Goal: Answer question/provide support: Share knowledge or assist other users

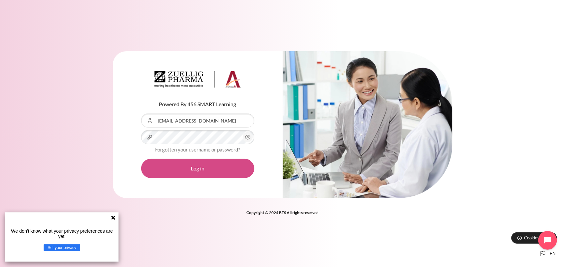
click at [214, 166] on button "Log in" at bounding box center [197, 168] width 113 height 19
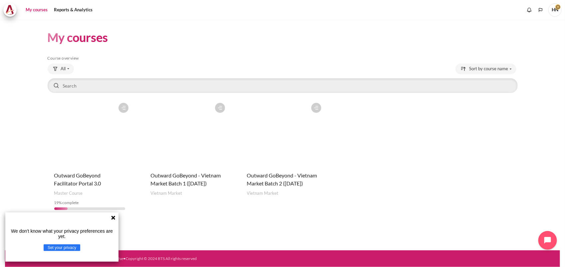
click at [289, 132] on figure "Content" at bounding box center [283, 133] width 85 height 67
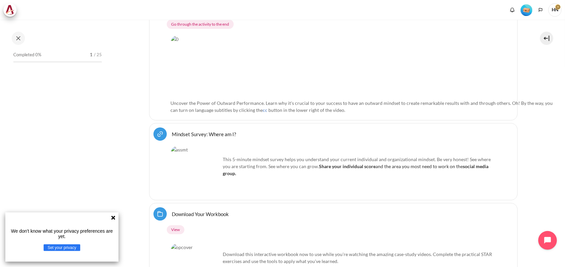
scroll to position [302, 0]
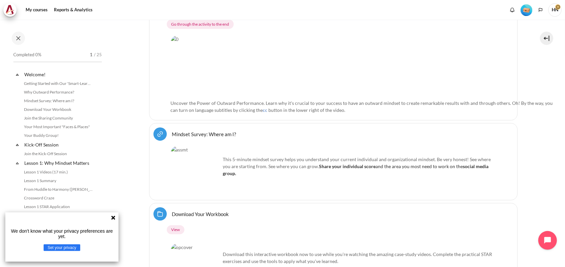
click at [112, 217] on icon at bounding box center [113, 217] width 5 height 5
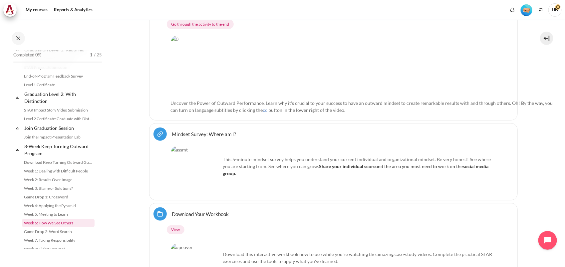
scroll to position [754, 0]
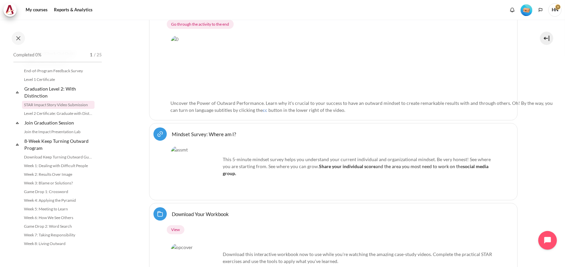
click at [64, 102] on link "STAR Impact Story Video Submission" at bounding box center [58, 105] width 73 height 8
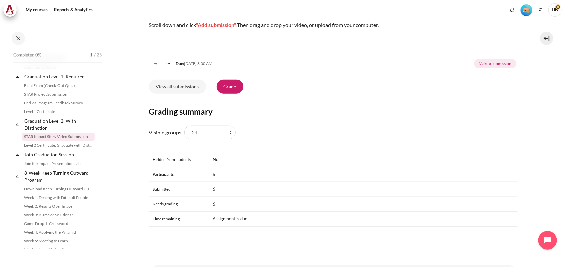
scroll to position [264, 0]
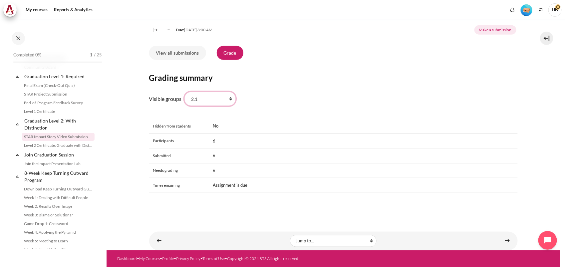
click at [230, 97] on select "All participants 2.1 2.2 2.3 2.4 2.5 2.6 2.7 2.8" at bounding box center [210, 99] width 51 height 14
select select "0"
click at [185, 92] on select "All participants 2.1 2.2 2.3 2.4 2.5 2.6 2.7 2.8" at bounding box center [210, 99] width 51 height 14
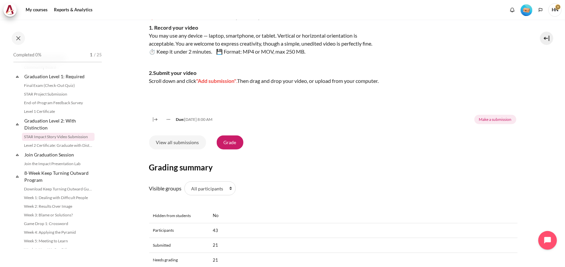
scroll to position [264, 0]
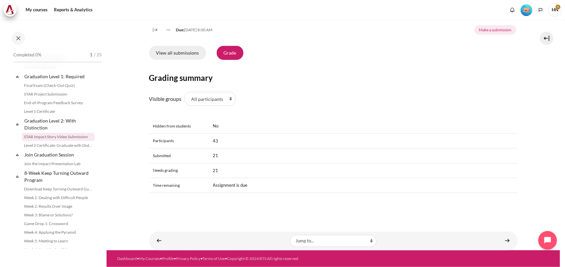
click at [172, 53] on link "View all submissions" at bounding box center [177, 53] width 57 height 14
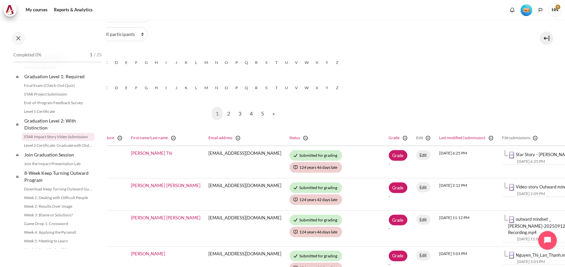
scroll to position [125, 101]
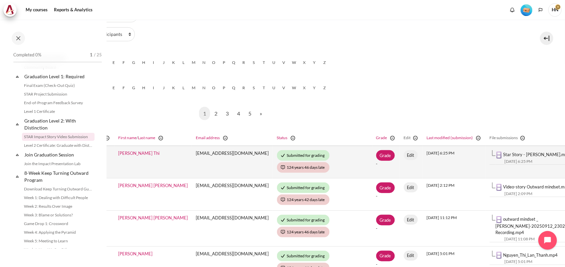
click at [504, 154] on link "Star Story - [PERSON_NAME].mp4" at bounding box center [537, 154] width 67 height 5
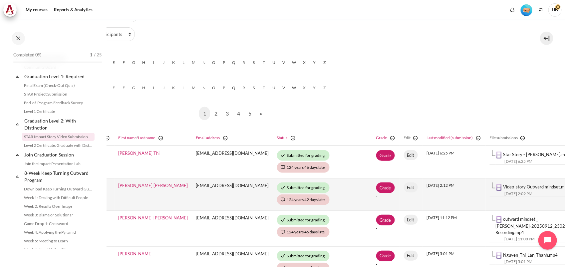
click at [504, 185] on link "Video-story Outward mindset.mp4" at bounding box center [537, 186] width 67 height 5
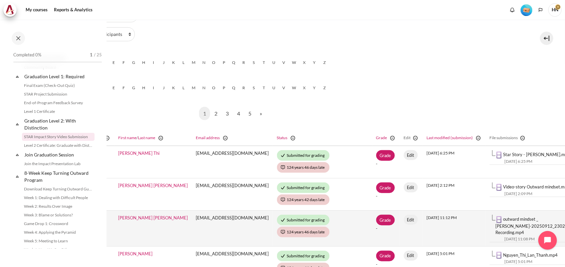
click at [496, 218] on link "outward mindset _ Bich Thanh-20250912_230213-Meeting Recording.mp4" at bounding box center [542, 226] width 93 height 19
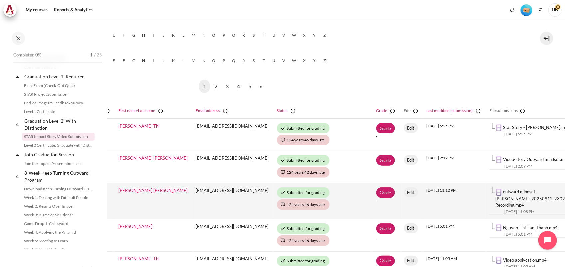
scroll to position [167, 101]
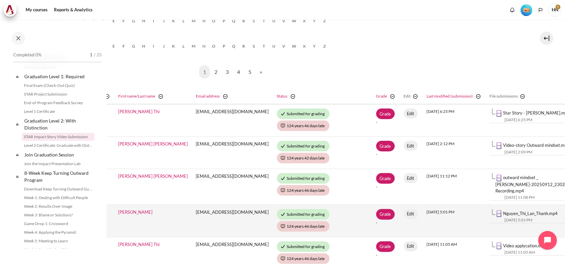
click at [504, 211] on link "Nguyen_Thi_Lan_Thanh.mp4" at bounding box center [531, 213] width 55 height 5
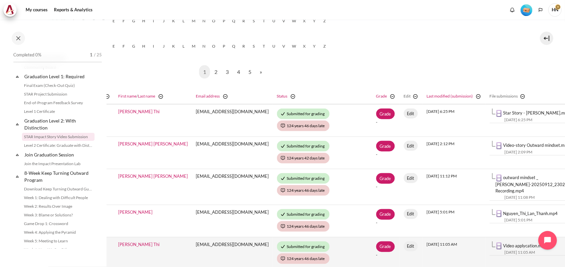
click at [504, 243] on link "Video applycation.mp4" at bounding box center [526, 245] width 44 height 5
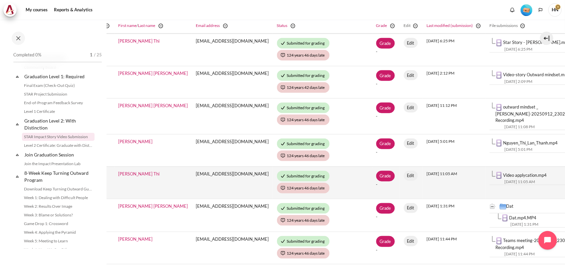
scroll to position [250, 101]
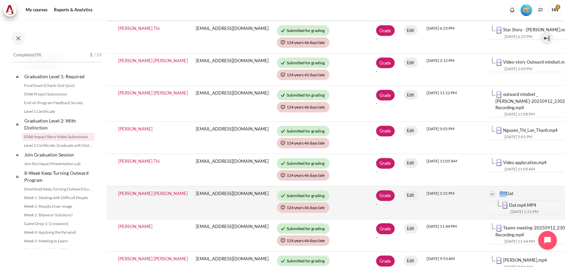
click at [510, 203] on link "Dat.mp4.MP4" at bounding box center [523, 205] width 27 height 5
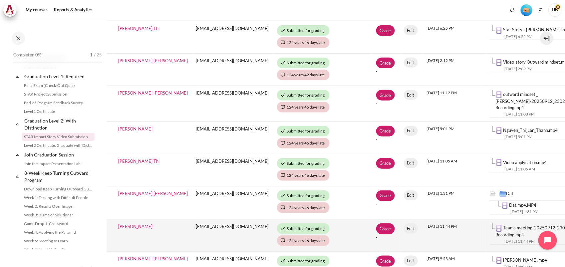
click at [496, 225] on link "Teams meeting-20250912_230346-Meeting Recording.mp4" at bounding box center [543, 231] width 95 height 12
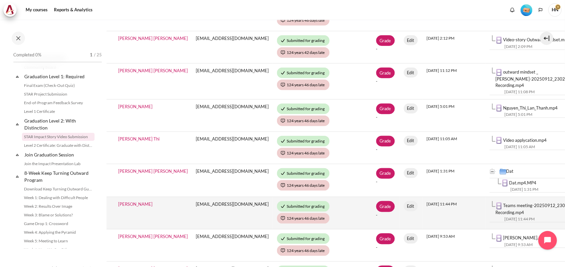
scroll to position [292, 101]
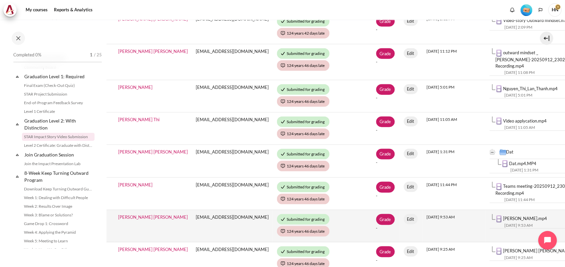
click at [504, 216] on link "Lê Thị Huyền Trang.mp4" at bounding box center [526, 218] width 44 height 5
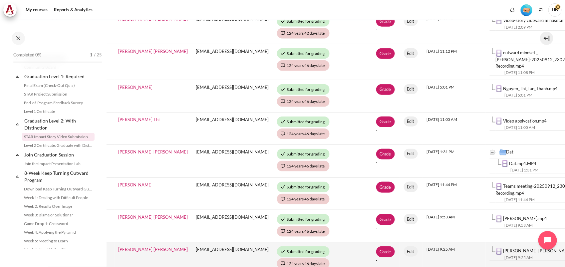
click at [510, 248] on link "Nguyen Mong Thuy Linh.mp4" at bounding box center [543, 250] width 79 height 5
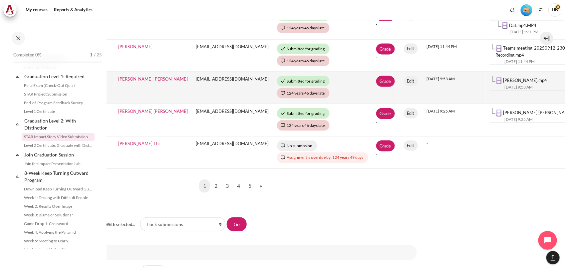
scroll to position [417, 101]
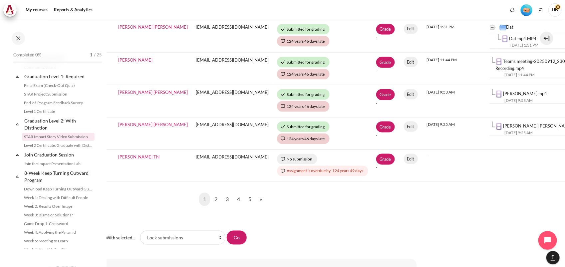
click at [316, 205] on nav "1 (current) 2 3 4 5 » Next page" at bounding box center [232, 200] width 369 height 24
click at [214, 195] on link "2" at bounding box center [216, 199] width 11 height 13
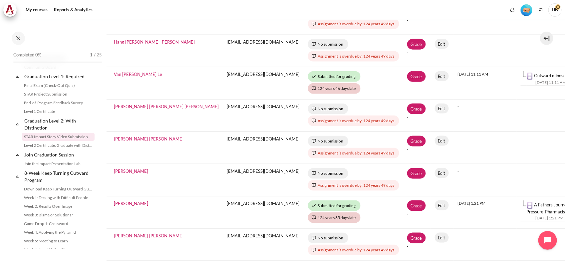
scroll to position [333, 104]
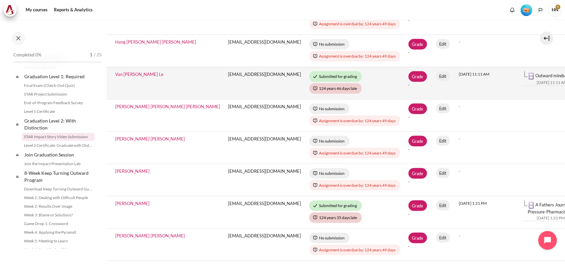
click at [536, 76] on link "Outward mindset - Le Van.mp4" at bounding box center [566, 75] width 60 height 5
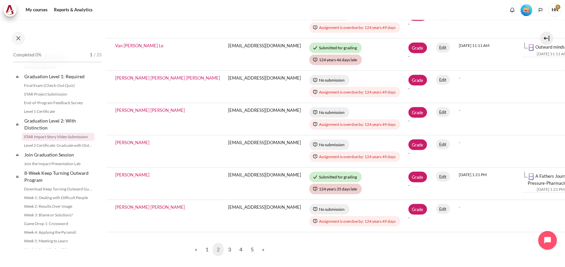
scroll to position [372, 104]
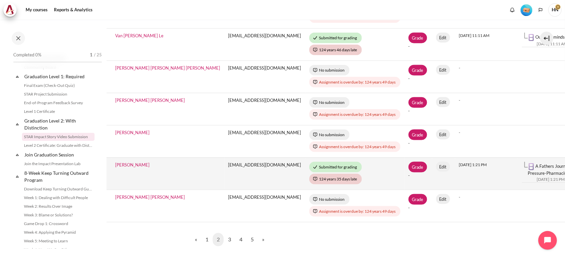
click at [528, 167] on link "A Fathers Journey Guiding with Love, Not Pressure-Pharmacist or Veterinarian?.m…" at bounding box center [571, 170] width 87 height 12
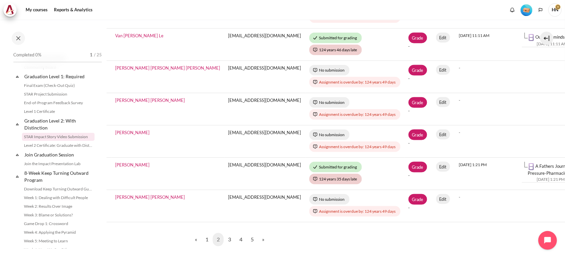
click at [313, 244] on nav "« Previous page 1 2 (current) 3 4 5 » Next page" at bounding box center [229, 240] width 369 height 24
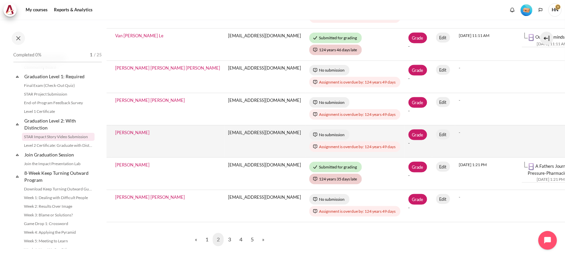
scroll to position [414, 104]
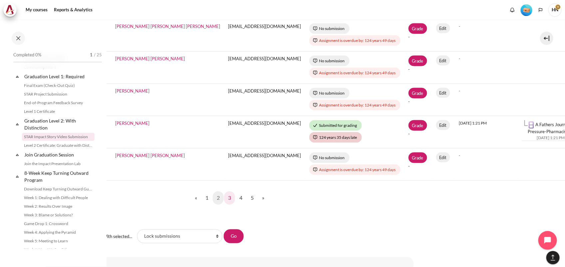
click at [227, 199] on link "3" at bounding box center [229, 198] width 11 height 13
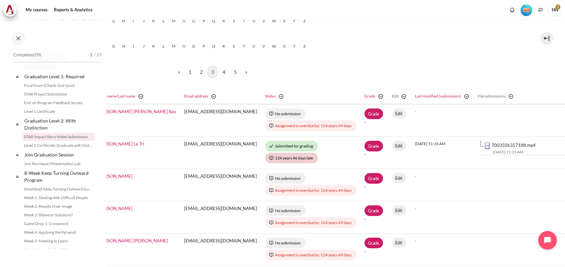
scroll to position [167, 124]
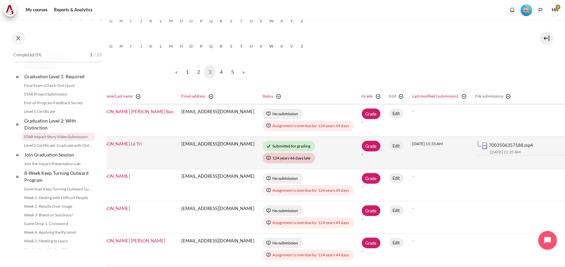
click at [489, 144] on link "7003506357188.mp4" at bounding box center [511, 145] width 44 height 5
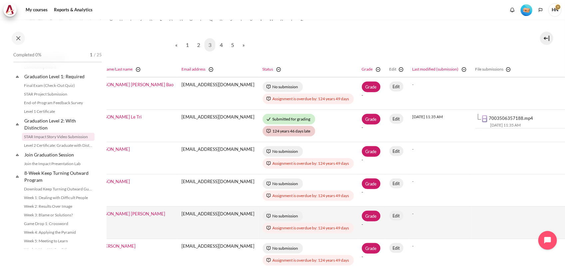
scroll to position [208, 124]
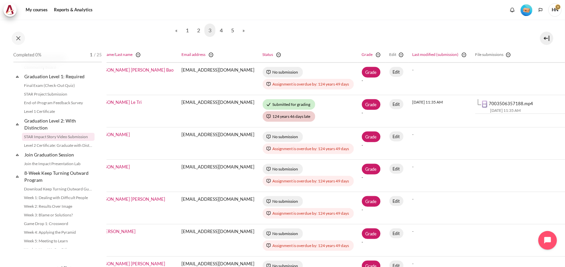
click at [520, 28] on div "My courses OPO VN B2 Graduation Level 2: With Distinction STAR Impact Story Vid…" at bounding box center [282, 144] width 565 height 248
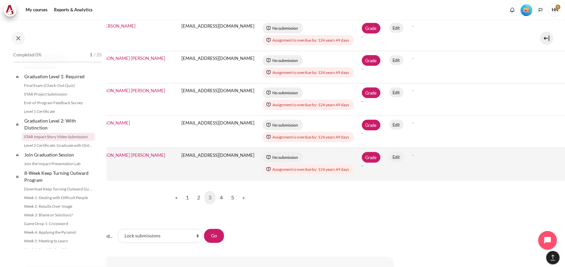
scroll to position [417, 124]
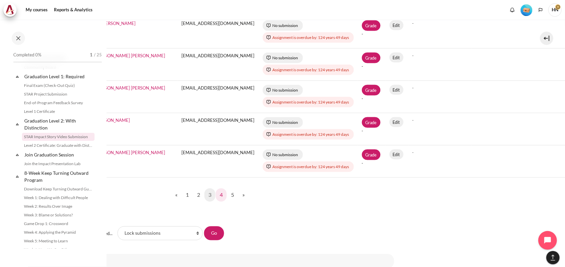
click at [217, 195] on link "4" at bounding box center [221, 195] width 11 height 13
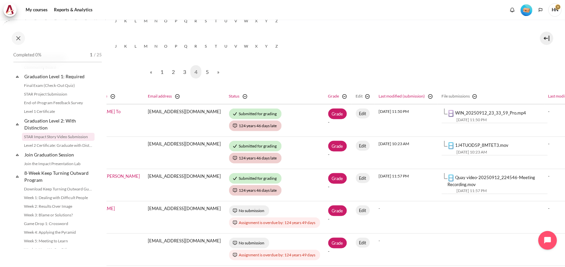
scroll to position [167, 150]
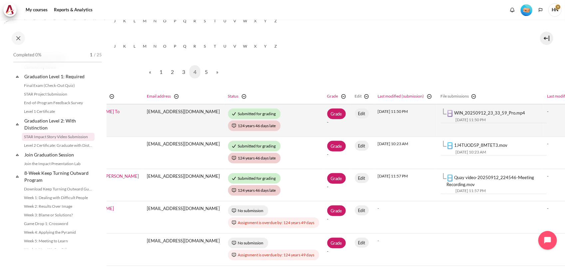
click at [483, 112] on link "WIN_20250912_23_33_59_Pro.mp4" at bounding box center [490, 112] width 71 height 5
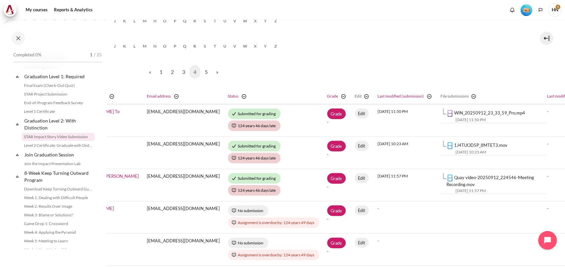
click at [558, 59] on div "My courses OPO VN B2 Graduation Level 2: With Distinction STAR Impact Story Vid…" at bounding box center [282, 144] width 565 height 248
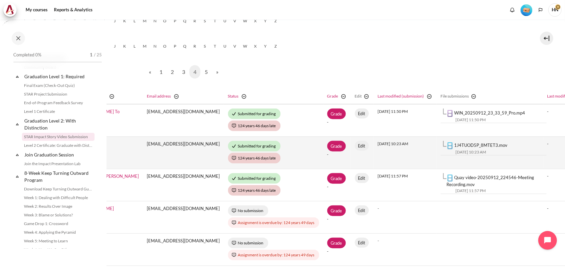
click at [471, 144] on link "1J4TUOD5P_8MTET3.mov" at bounding box center [481, 145] width 53 height 5
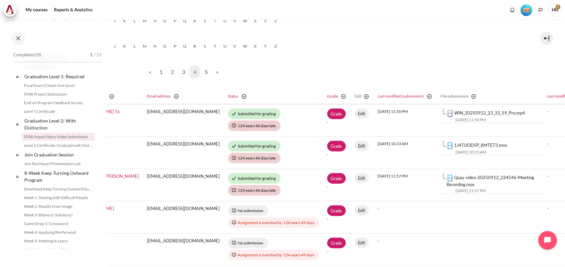
click at [545, 65] on div "My courses OPO VN B2 Graduation Level 2: With Distinction STAR Impact Story Vid…" at bounding box center [282, 144] width 565 height 248
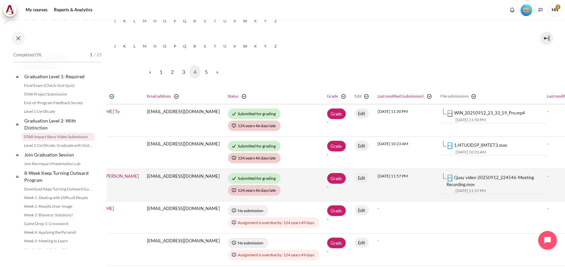
click at [477, 177] on link "Quay video-20250912_224546-Meeting Recording.mov" at bounding box center [491, 181] width 88 height 12
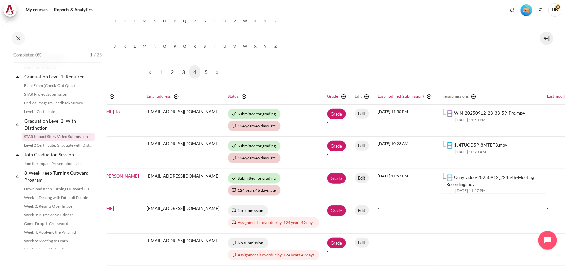
click at [534, 64] on div "My courses OPO VN B2 Graduation Level 2: With Distinction STAR Impact Story Vid…" at bounding box center [282, 144] width 565 height 248
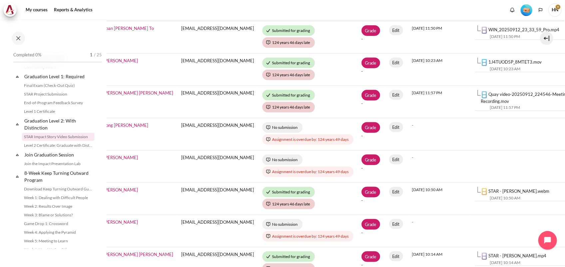
scroll to position [250, 122]
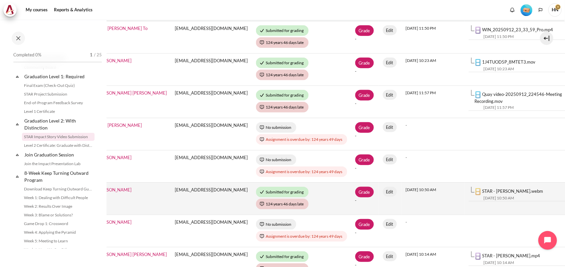
click at [494, 191] on link "STAR - THAI HANG NGUYEN.webm" at bounding box center [513, 191] width 61 height 5
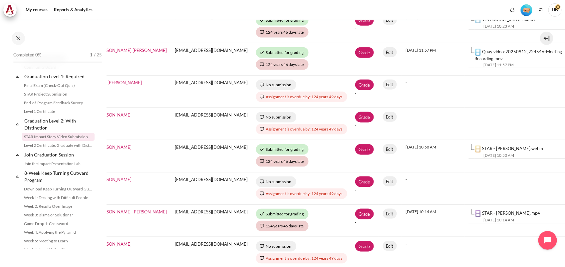
scroll to position [294, 122]
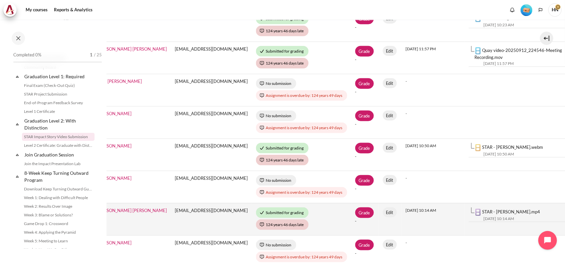
click at [491, 212] on link "STAR - TA MINH TAM.mp4" at bounding box center [512, 211] width 58 height 5
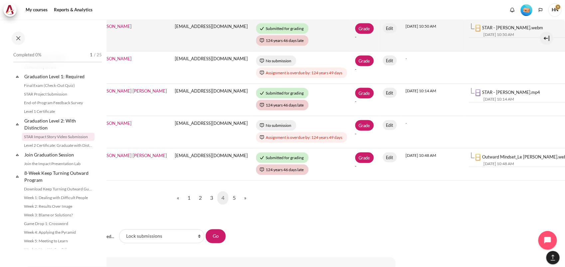
scroll to position [414, 122]
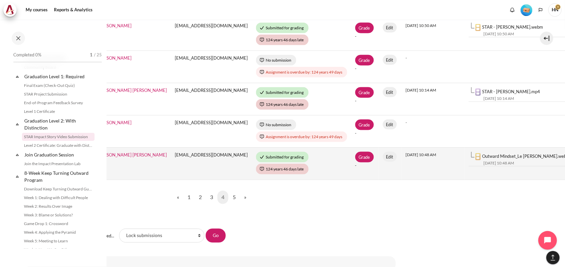
click at [527, 156] on link "Outward Mindset_Le [PERSON_NAME].webm" at bounding box center [527, 156] width 88 height 5
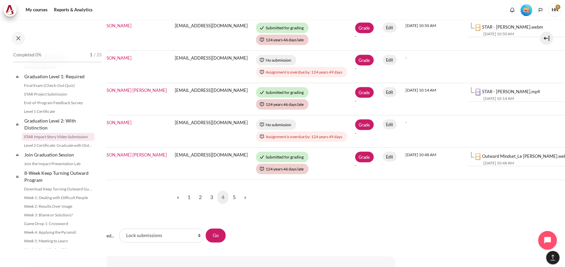
click at [520, 224] on div "My courses OPO VN B2 Graduation Level 2: With Distinction STAR Impact Story Vid…" at bounding box center [282, 144] width 565 height 248
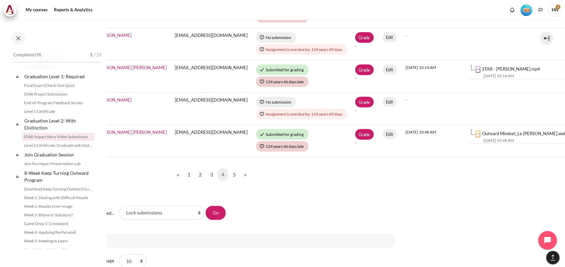
scroll to position [456, 122]
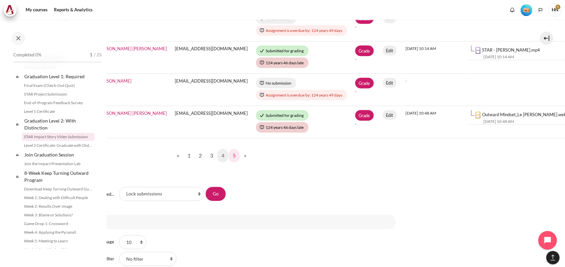
click at [230, 155] on link "5" at bounding box center [234, 155] width 11 height 13
click at [233, 155] on link "5" at bounding box center [234, 155] width 11 height 13
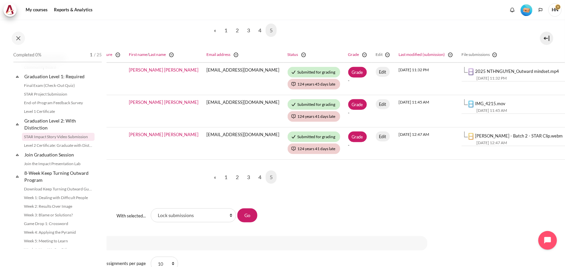
scroll to position [167, 90]
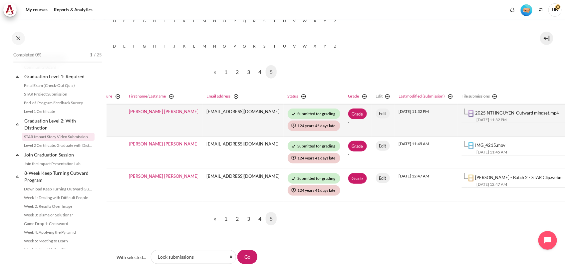
click at [491, 112] on link "2025 NTHNGUYEN_Outward mindset.mp4" at bounding box center [518, 112] width 84 height 5
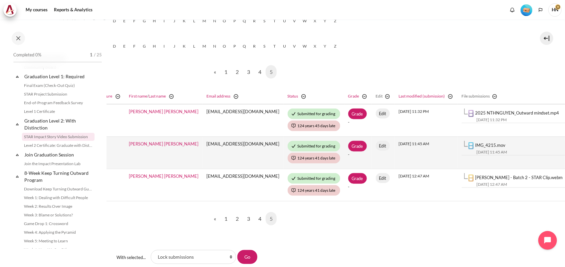
click at [476, 143] on link "IMG_4215.mov" at bounding box center [491, 145] width 30 height 5
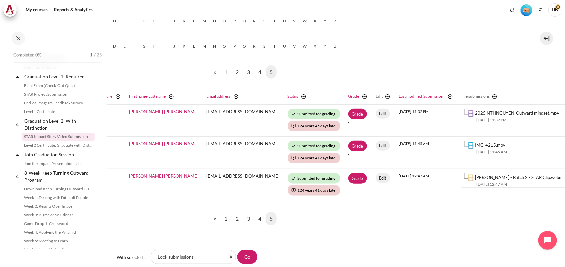
click at [522, 229] on div "My courses OPO VN B2 Graduation Level 2: With Distinction STAR Impact Story Vid…" at bounding box center [282, 144] width 565 height 248
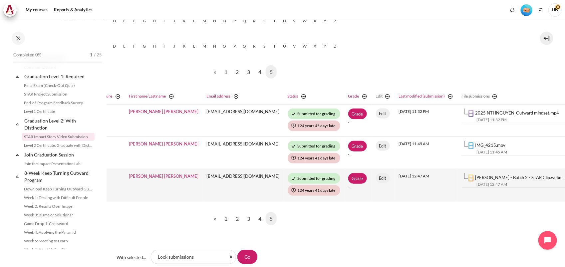
click at [485, 177] on link "Nguyen Tuan Loc - Batch 2 - STAR Clip.webm" at bounding box center [520, 177] width 88 height 5
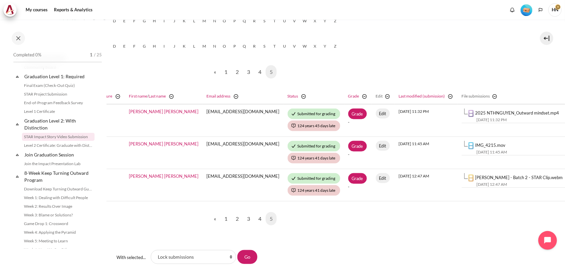
click at [327, 232] on div "First name All A B C D E F G H I J K L M N O P Q R S T U V W X Y Z" at bounding box center [243, 122] width 369 height 240
click at [256, 219] on link "4" at bounding box center [260, 218] width 11 height 13
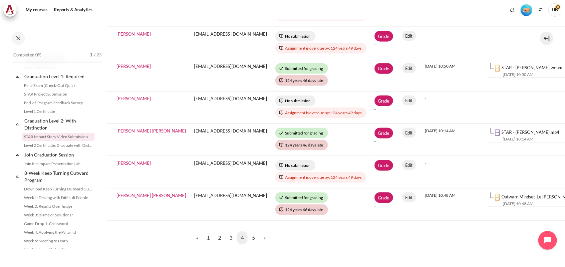
scroll to position [375, 103]
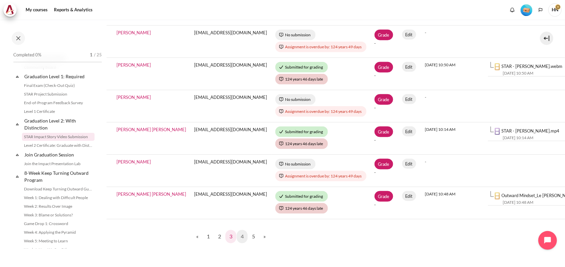
click at [229, 235] on link "3" at bounding box center [231, 236] width 11 height 13
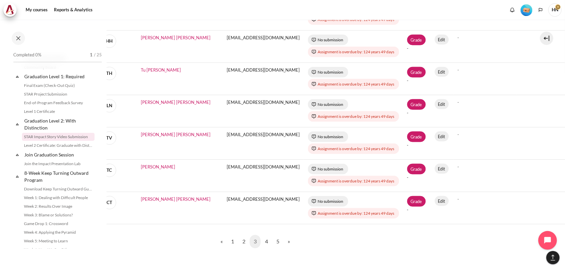
scroll to position [417, 78]
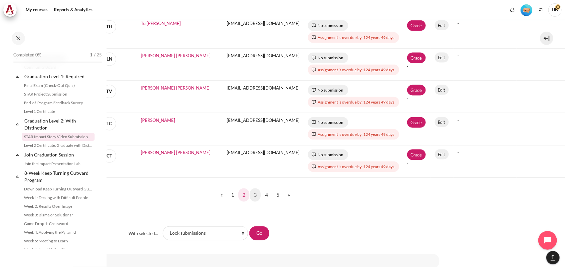
click at [242, 195] on link "2" at bounding box center [244, 195] width 11 height 13
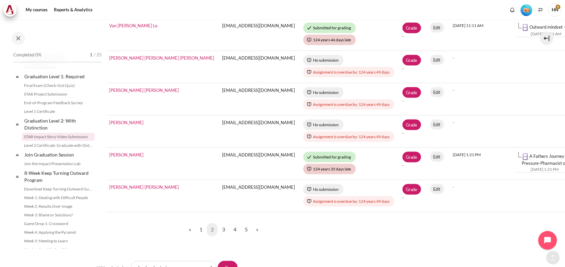
scroll to position [457, 110]
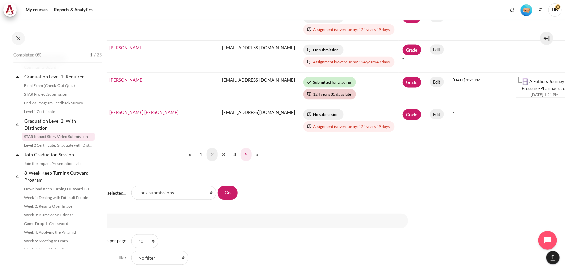
click at [245, 157] on link "5" at bounding box center [246, 154] width 11 height 13
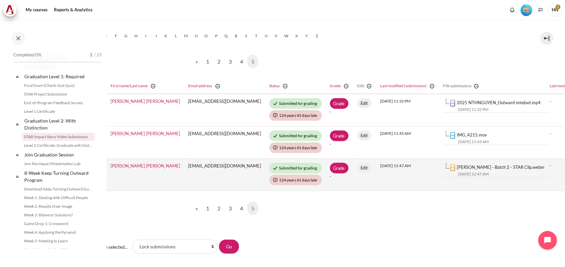
scroll to position [167, 109]
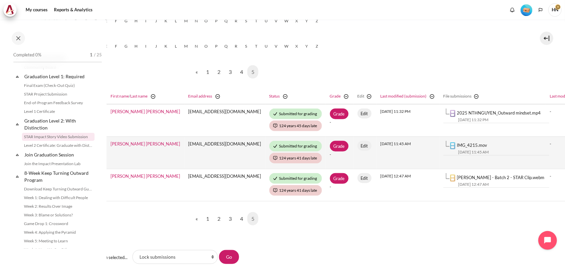
click at [458, 143] on link "IMG_4215.mov" at bounding box center [473, 145] width 30 height 5
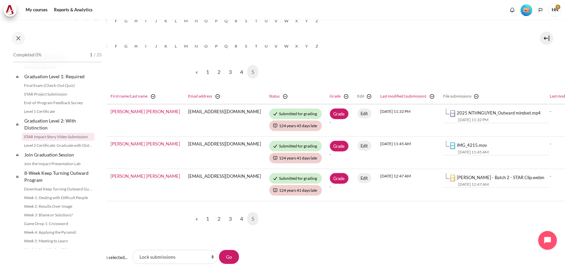
click at [312, 226] on nav "« Previous page 1 2 3 4 5 (current)" at bounding box center [225, 219] width 369 height 24
click at [322, 247] on div "With selected... With selected... Choose operation Lock submissions Unlock subm…" at bounding box center [225, 257] width 369 height 31
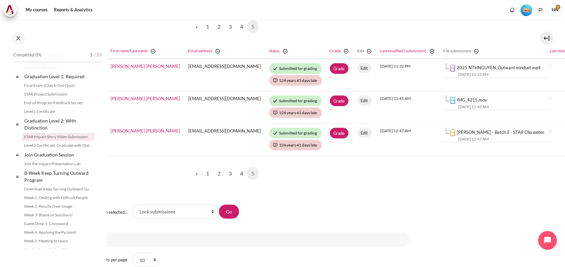
scroll to position [208, 109]
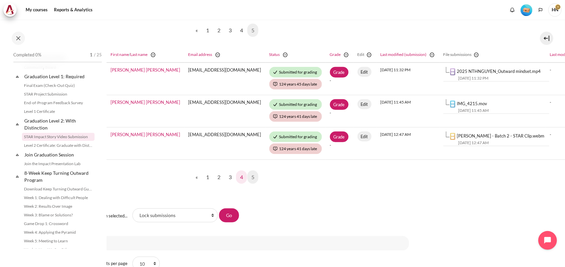
click at [238, 177] on link "4" at bounding box center [241, 177] width 11 height 13
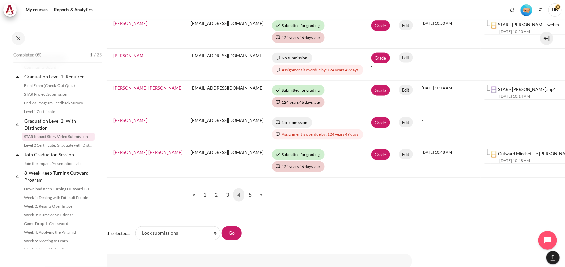
scroll to position [417, 127]
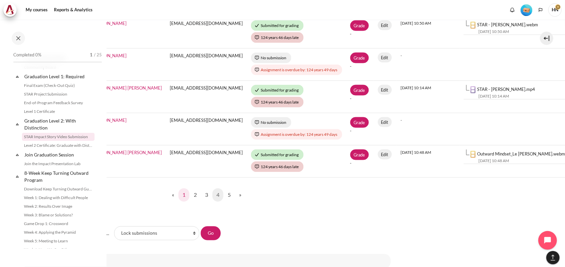
click at [183, 196] on link "1" at bounding box center [184, 195] width 11 height 13
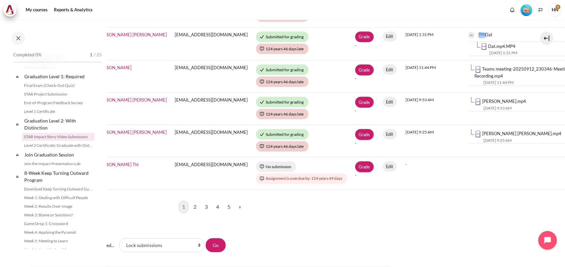
scroll to position [417, 122]
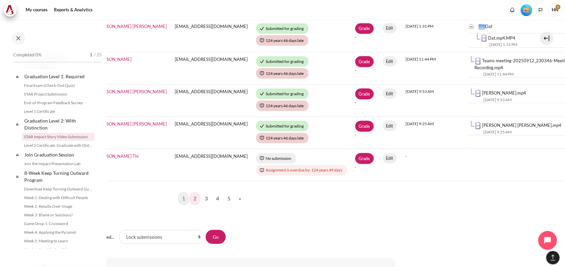
click at [192, 193] on link "2" at bounding box center [195, 198] width 11 height 13
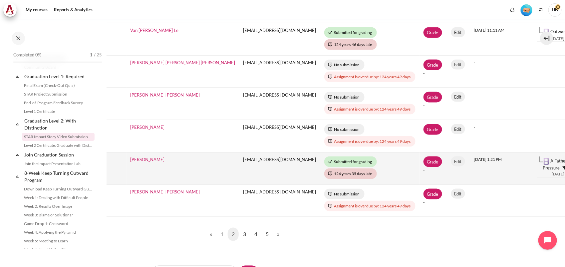
scroll to position [540, 89]
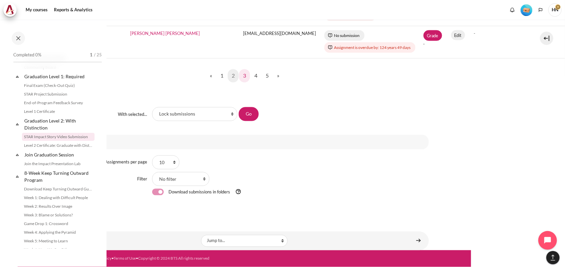
click at [242, 72] on link "3" at bounding box center [244, 75] width 11 height 13
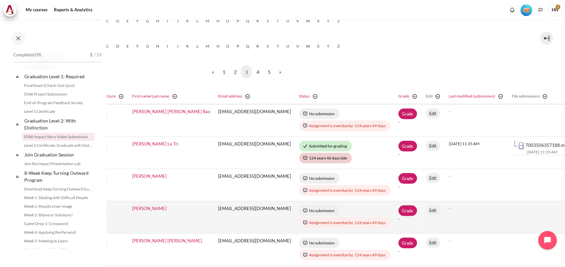
scroll to position [417, 87]
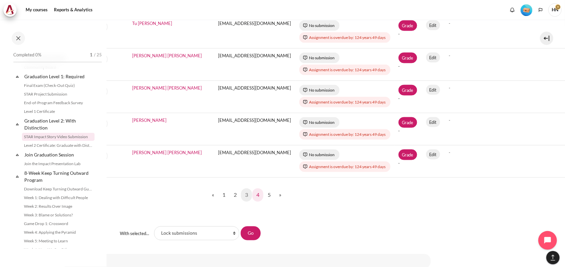
click at [256, 195] on link "4" at bounding box center [258, 195] width 11 height 13
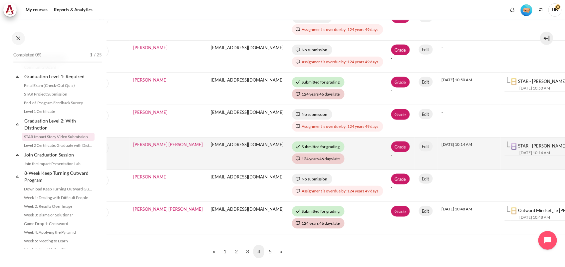
scroll to position [375, 86]
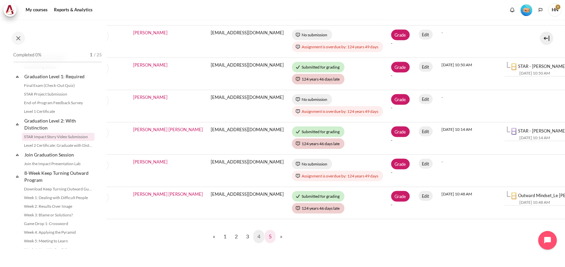
click at [267, 238] on link "5" at bounding box center [270, 236] width 11 height 13
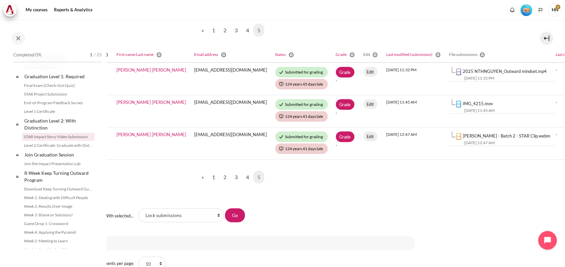
scroll to position [208, 119]
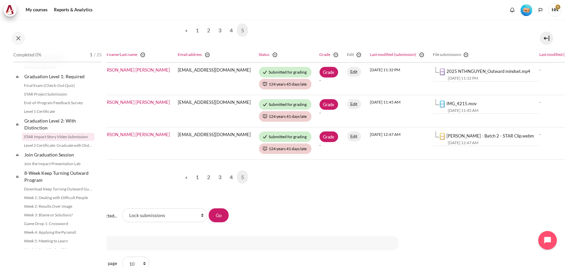
click at [353, 216] on div "With selected... Choose operation Lock submissions Unlock submissions Download …" at bounding box center [260, 215] width 277 height 15
click at [494, 200] on div "My courses OPO VN B2 Graduation Level 2: With Distinction STAR Impact Story Vid…" at bounding box center [282, 144] width 565 height 248
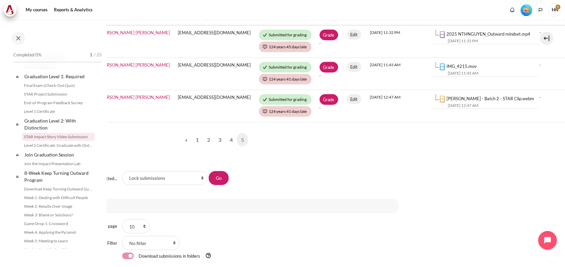
scroll to position [250, 119]
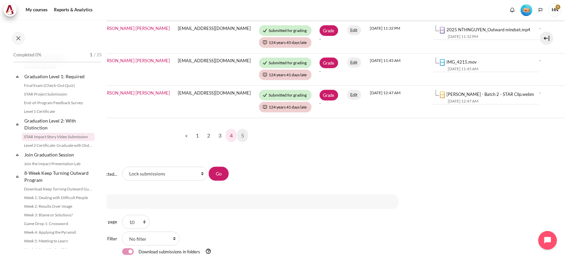
click at [229, 136] on link "4" at bounding box center [231, 135] width 11 height 13
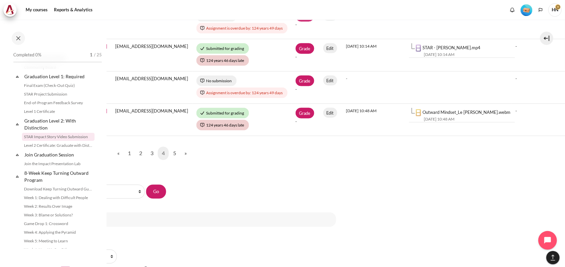
scroll to position [460, 182]
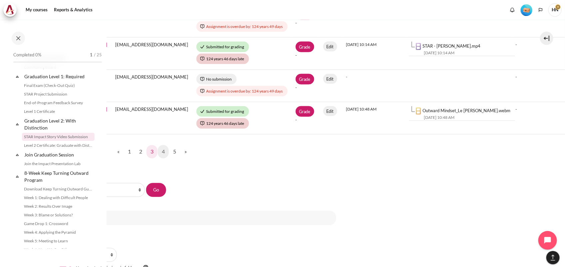
click at [149, 152] on link "3" at bounding box center [152, 151] width 11 height 13
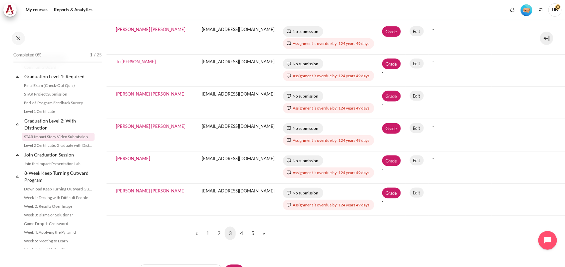
scroll to position [500, 103]
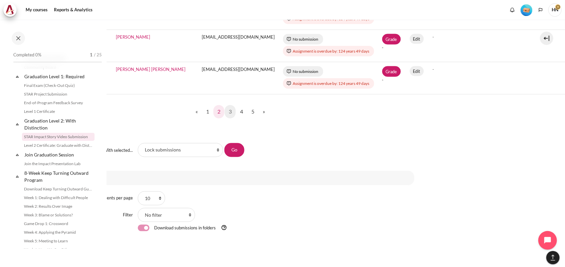
click at [217, 112] on link "2" at bounding box center [219, 111] width 11 height 13
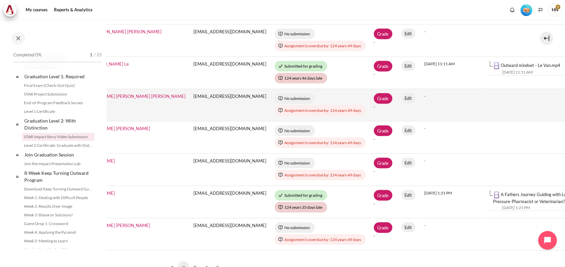
scroll to position [375, 139]
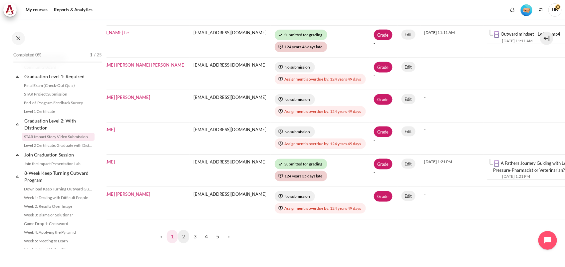
click at [169, 238] on link "1" at bounding box center [172, 236] width 11 height 13
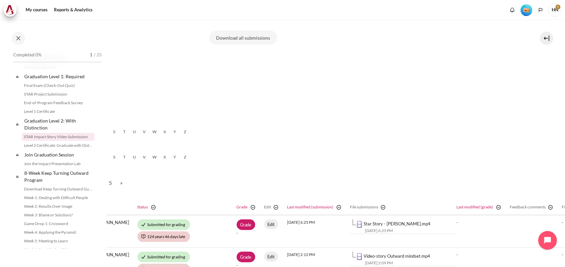
scroll to position [0, 241]
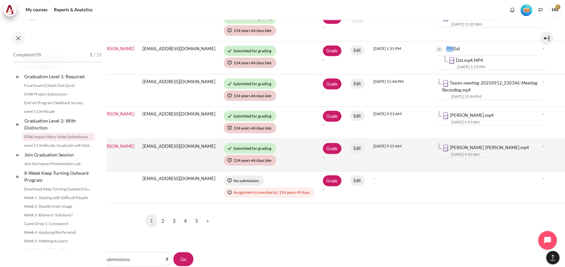
scroll to position [375, 154]
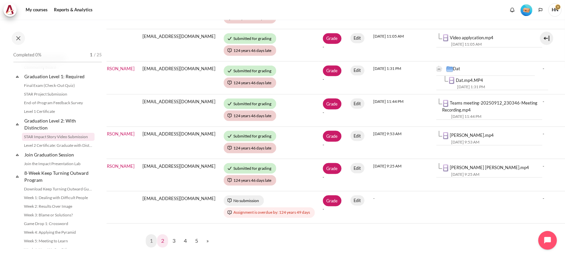
click at [161, 238] on link "2" at bounding box center [162, 241] width 11 height 13
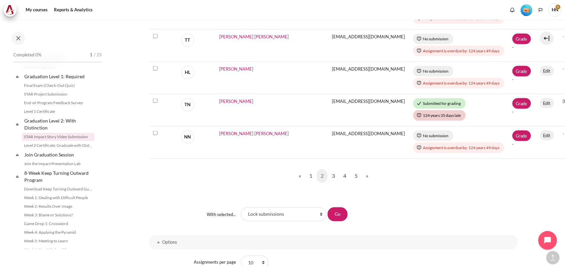
scroll to position [500, 0]
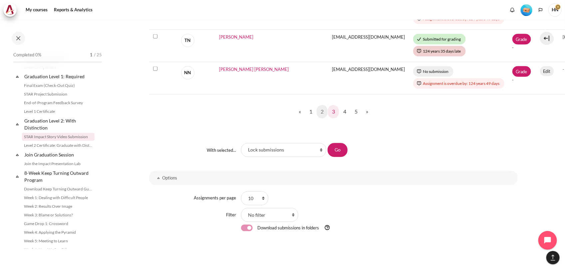
click at [334, 110] on link "3" at bounding box center [333, 111] width 11 height 13
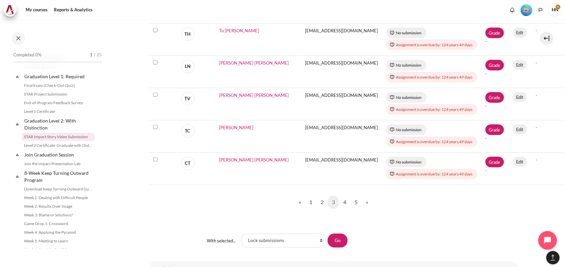
scroll to position [417, 0]
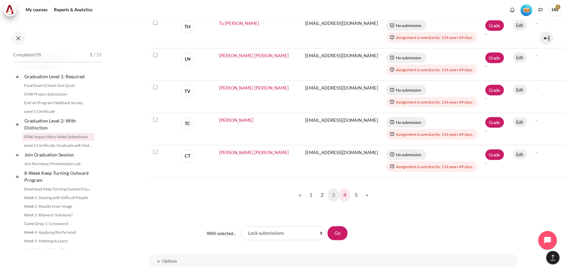
click at [344, 196] on link "4" at bounding box center [345, 195] width 11 height 13
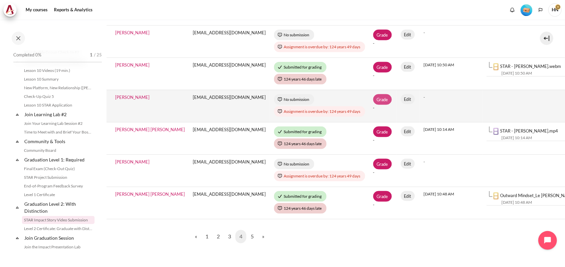
scroll to position [417, 104]
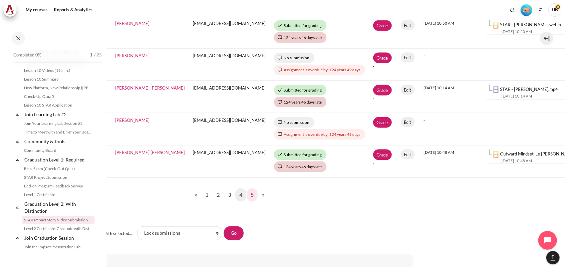
click at [252, 194] on link "5" at bounding box center [252, 195] width 11 height 13
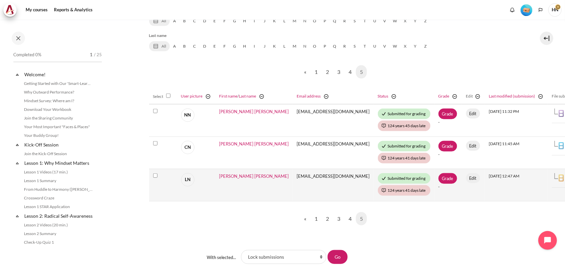
scroll to position [710, 0]
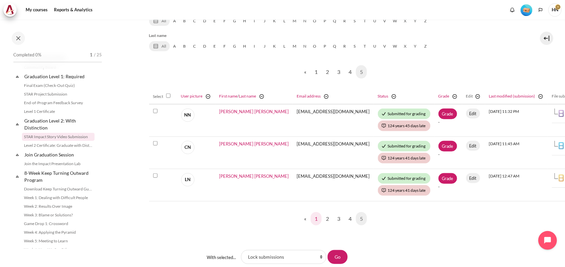
click at [315, 219] on link "1" at bounding box center [316, 218] width 11 height 13
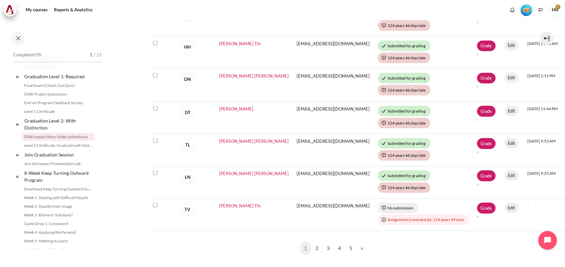
scroll to position [375, 0]
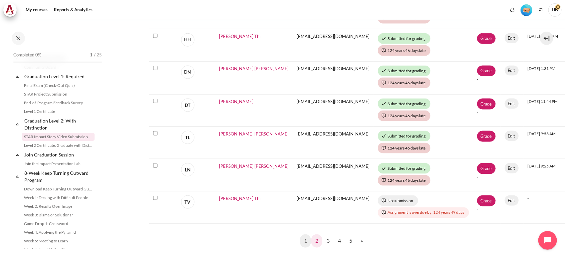
click at [318, 237] on link "2" at bounding box center [317, 241] width 11 height 13
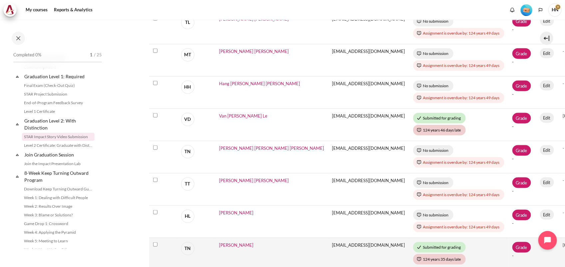
scroll to position [333, 0]
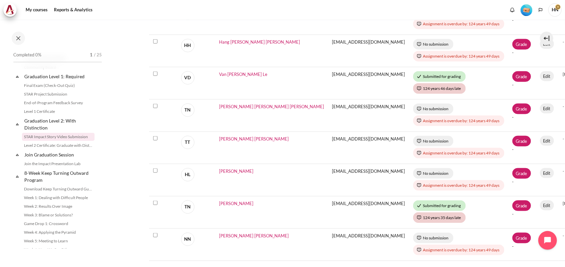
click at [480, 12] on div "My courses Reports & Analytics More" at bounding box center [282, 9] width 559 height 13
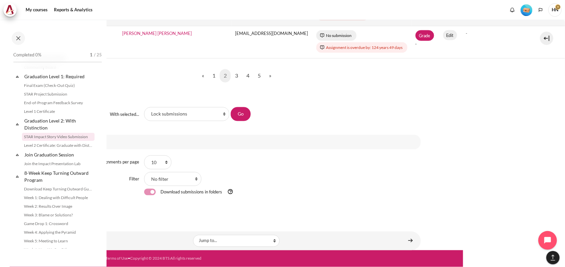
scroll to position [540, 97]
click at [366, 144] on link "Options" at bounding box center [236, 142] width 369 height 15
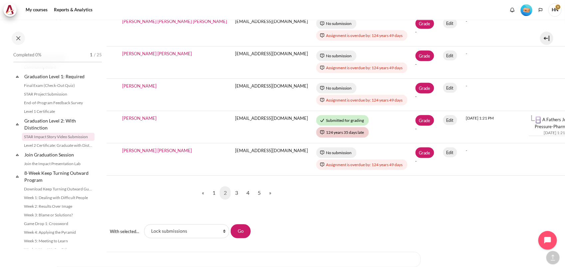
scroll to position [489, 97]
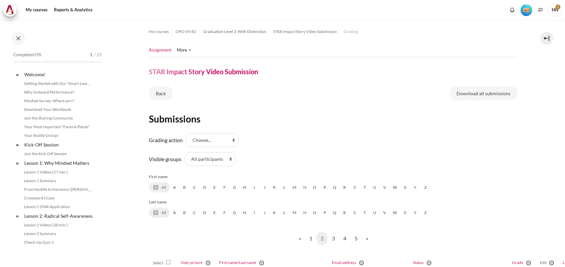
scroll to position [710, 0]
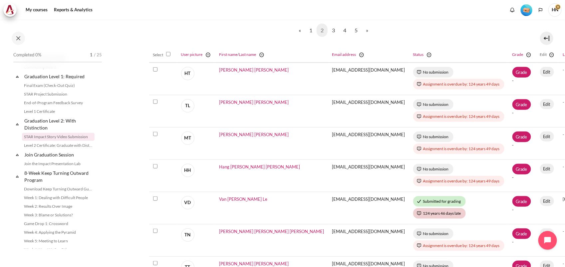
scroll to position [458, 0]
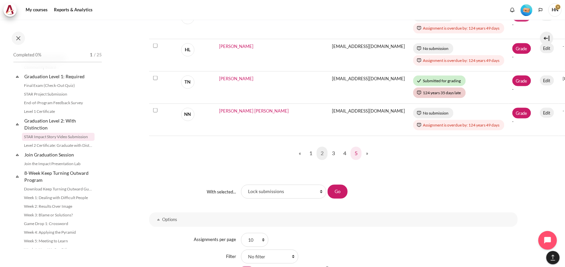
click at [357, 154] on link "5" at bounding box center [356, 153] width 11 height 13
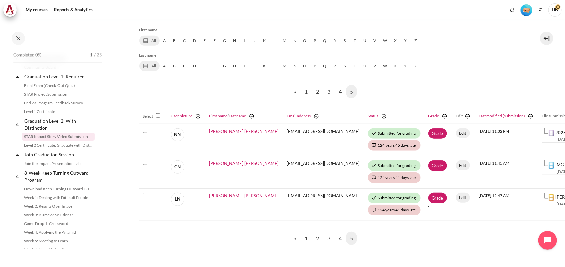
scroll to position [147, 6]
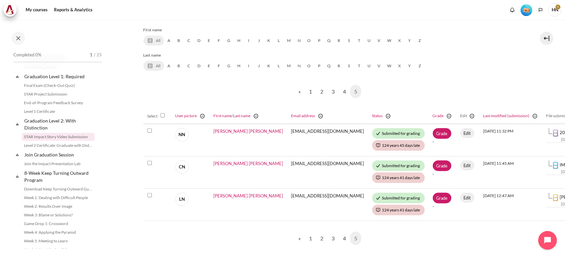
click at [516, 74] on section "My courses OPO VN B2 Graduation Level 2: With Distinction STAR Impact Story Vid…" at bounding box center [328, 143] width 454 height 540
click at [47, 116] on link "Level 1 Certificate" at bounding box center [58, 112] width 73 height 8
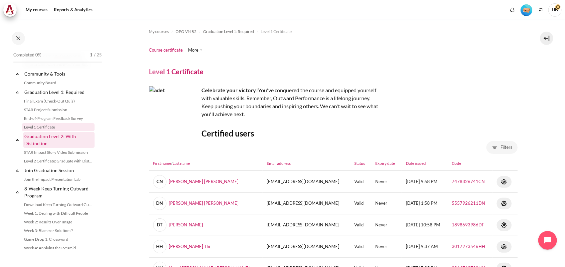
scroll to position [754, 0]
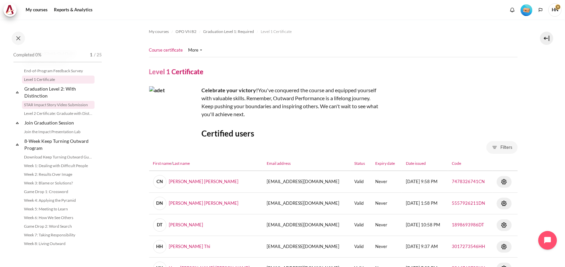
click at [54, 102] on link "STAR Impact Story Video Submission" at bounding box center [58, 105] width 73 height 8
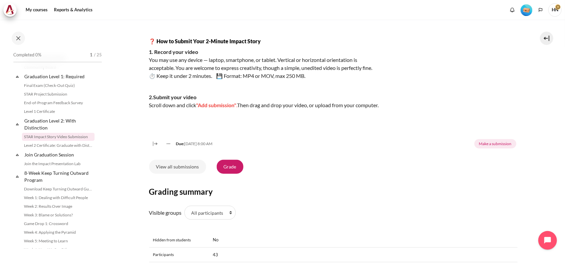
scroll to position [98, 0]
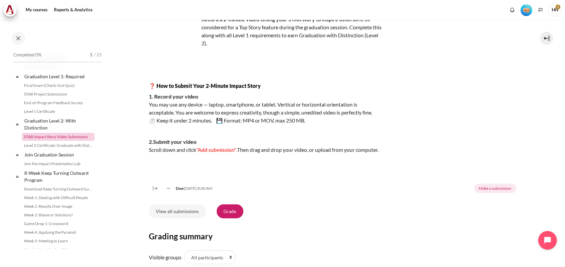
click at [64, 141] on link "STAR Impact Story Video Submission" at bounding box center [58, 137] width 73 height 8
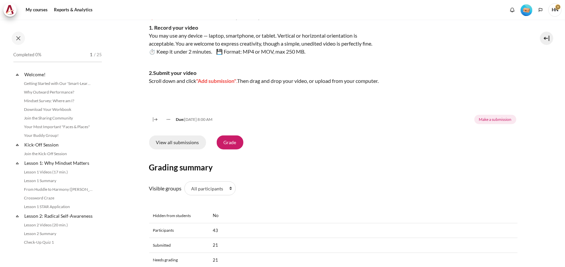
scroll to position [710, 0]
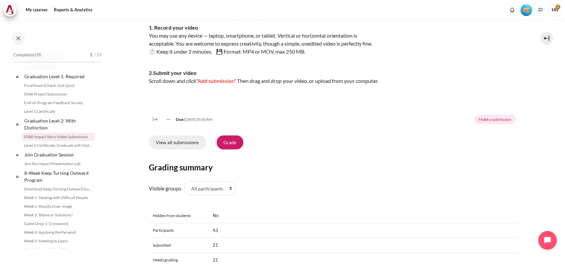
click at [177, 148] on link "View all submissions" at bounding box center [177, 143] width 57 height 14
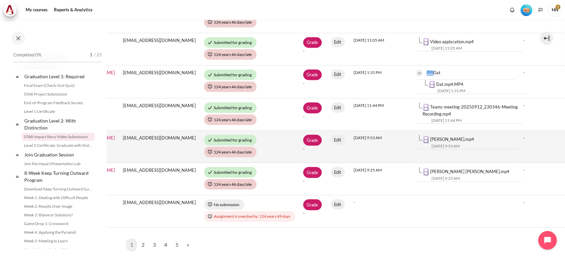
scroll to position [375, 174]
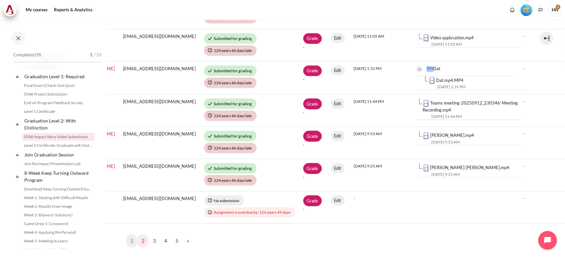
click at [139, 239] on link "2" at bounding box center [143, 241] width 11 height 13
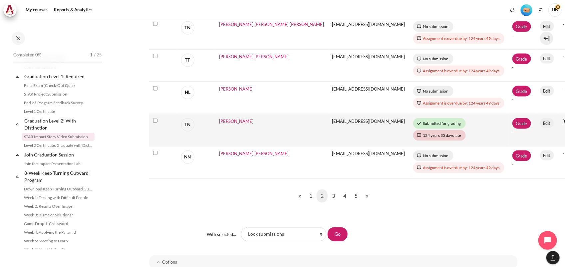
scroll to position [417, 0]
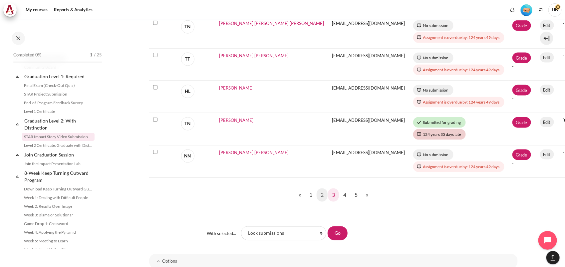
click at [332, 196] on link "3" at bounding box center [333, 195] width 11 height 13
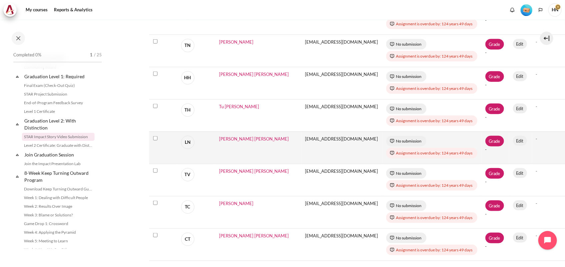
scroll to position [458, 0]
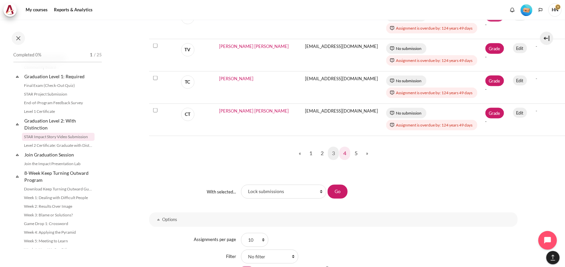
click at [344, 152] on link "4" at bounding box center [345, 153] width 11 height 13
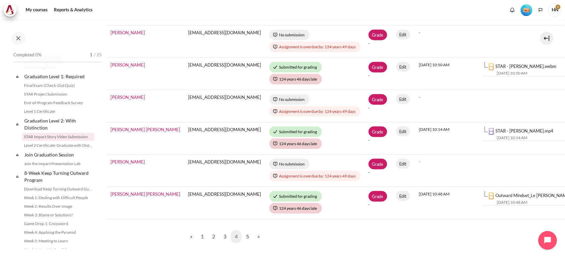
scroll to position [375, 112]
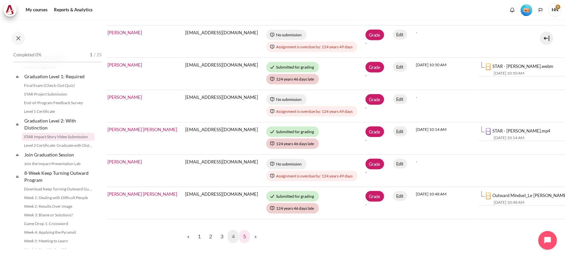
click at [241, 238] on link "5" at bounding box center [244, 236] width 11 height 13
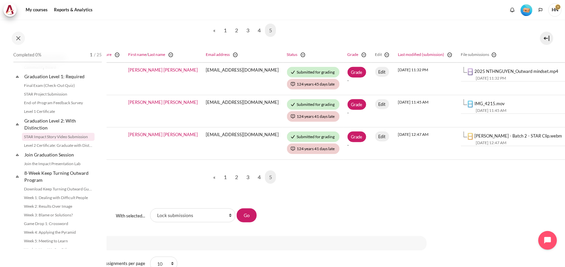
scroll to position [208, 99]
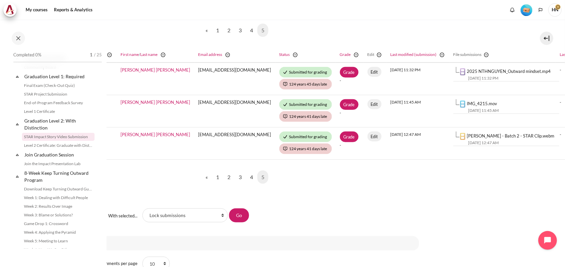
click at [338, 212] on div "With selected... Choose operation Lock submissions Unlock submissions Download …" at bounding box center [281, 215] width 277 height 15
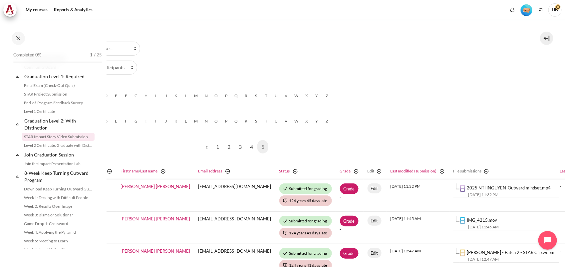
scroll to position [0, 99]
